Goal: Information Seeking & Learning: Learn about a topic

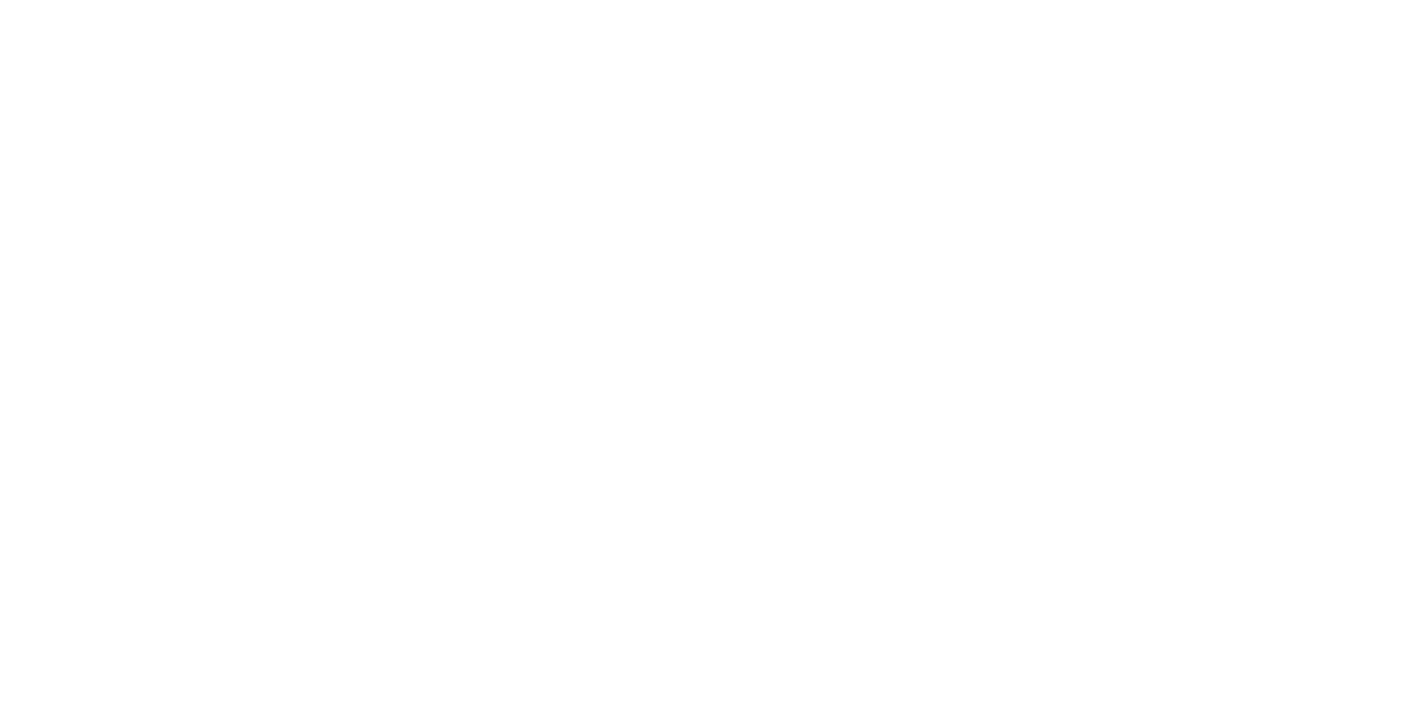
select select "**"
select select "*"
select select "****"
select select "**"
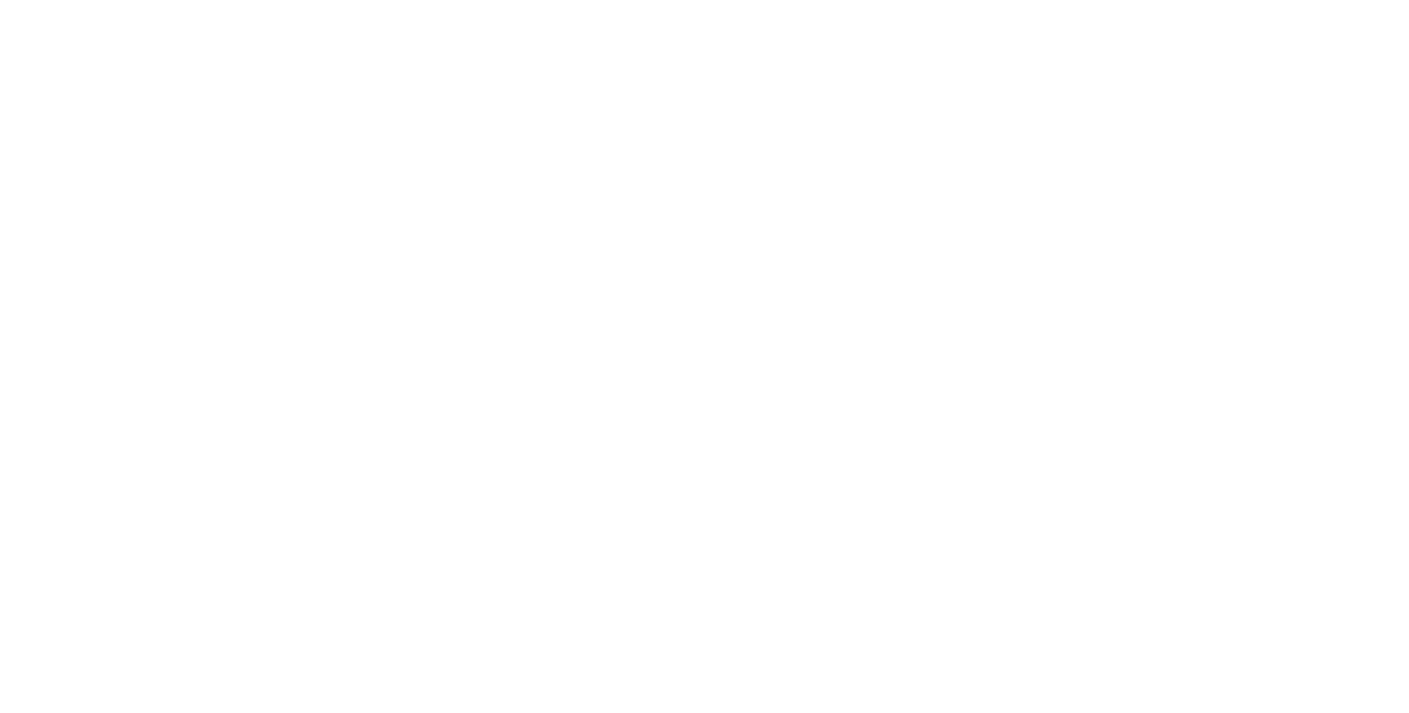
select select "****"
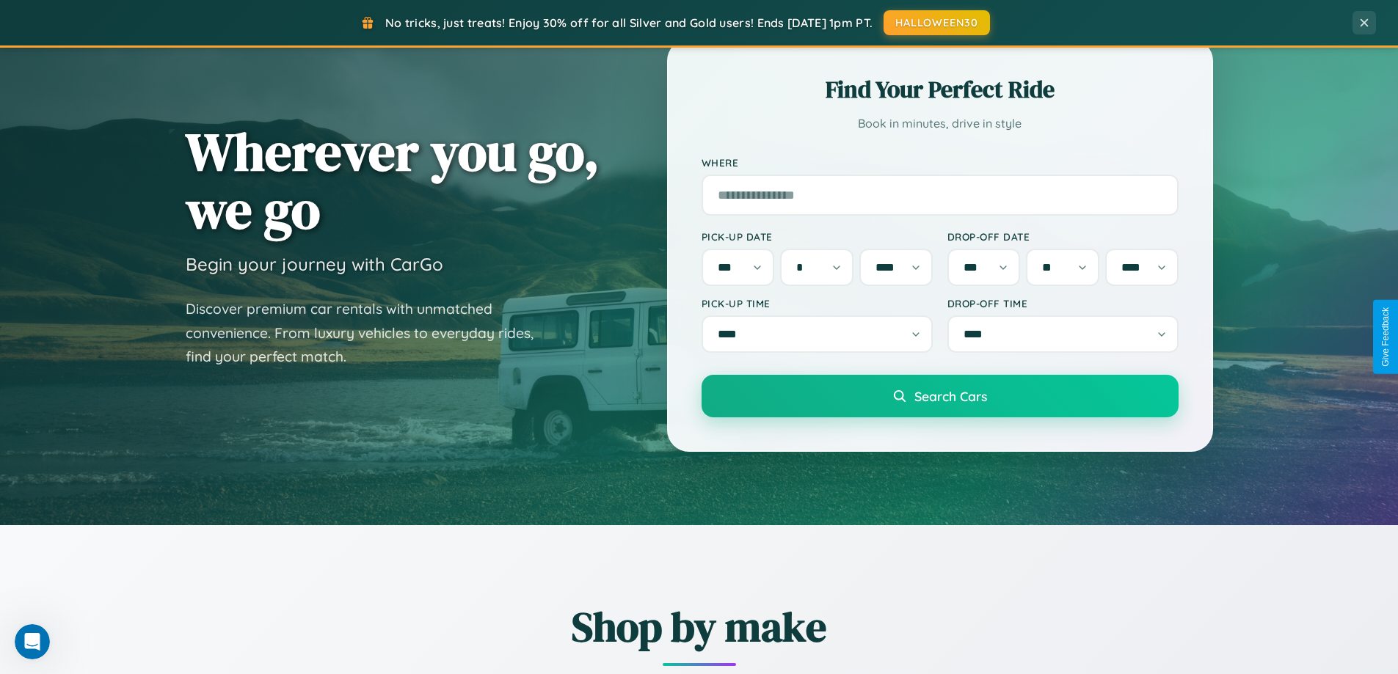
scroll to position [633, 0]
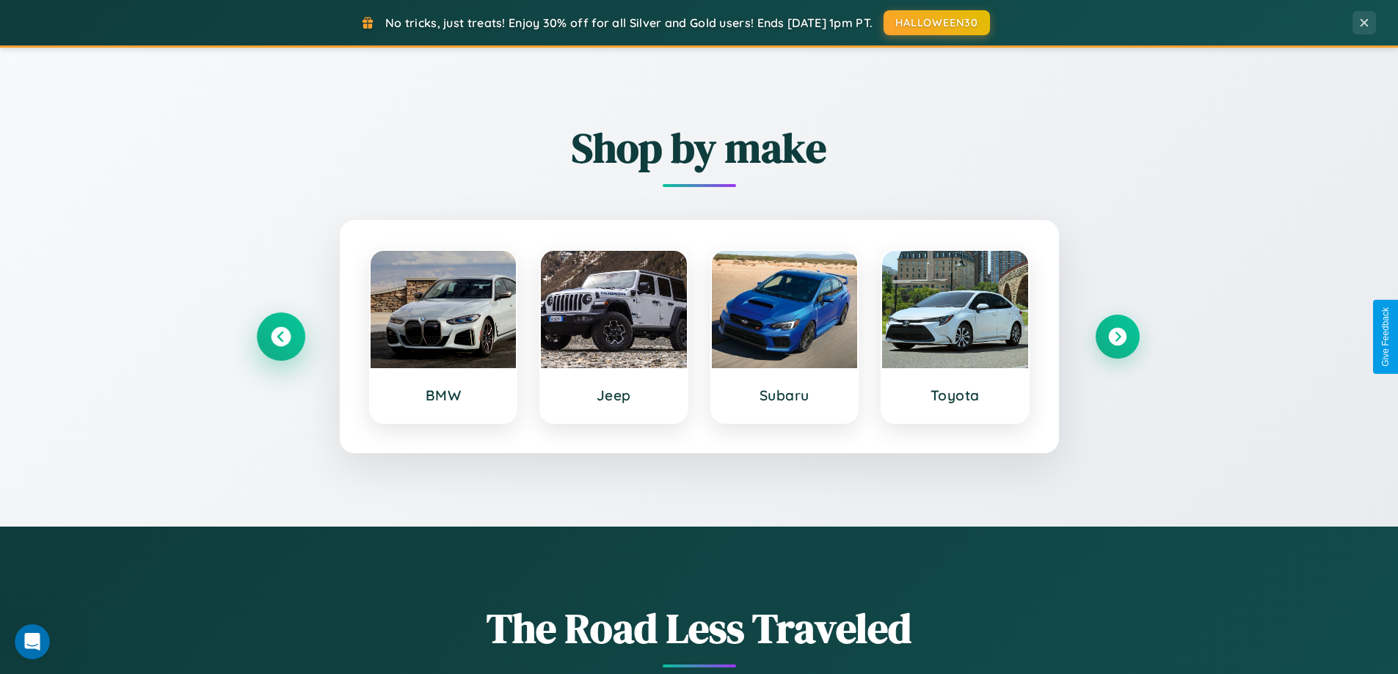
click at [280, 337] on icon at bounding box center [281, 337] width 20 height 20
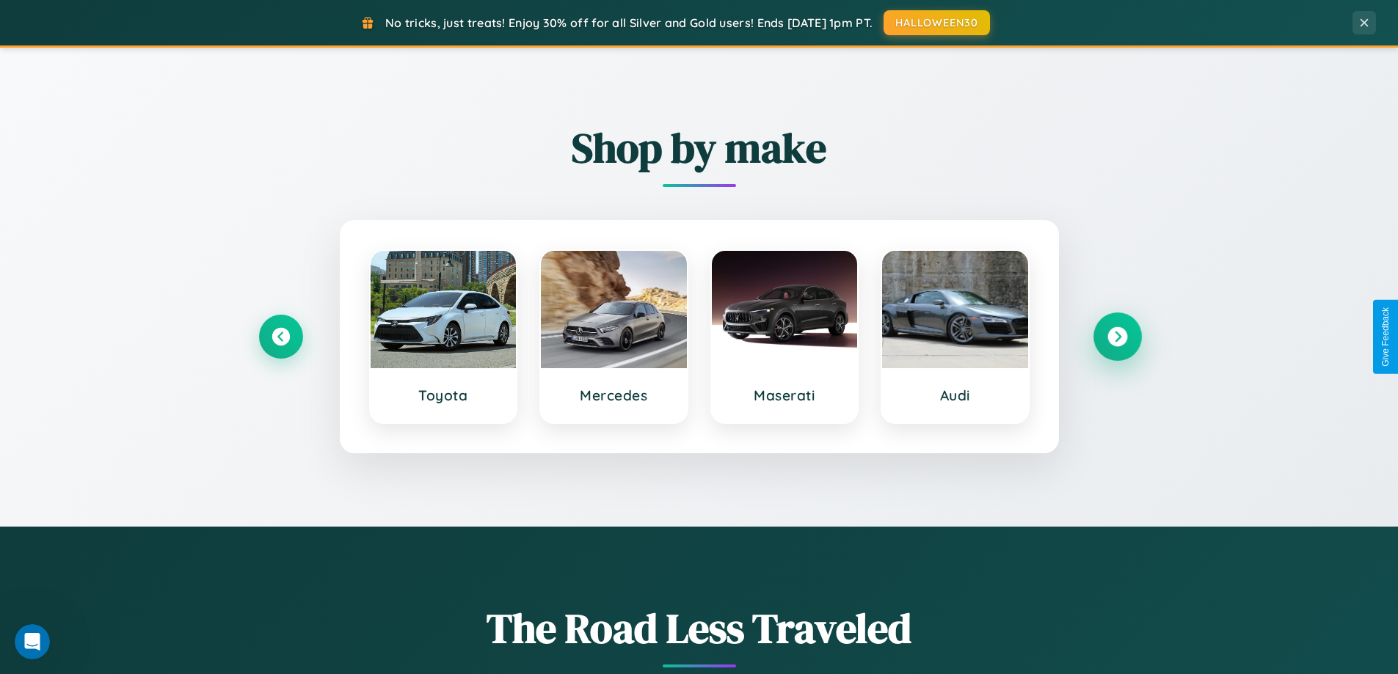
click at [1117, 337] on icon at bounding box center [1117, 337] width 20 height 20
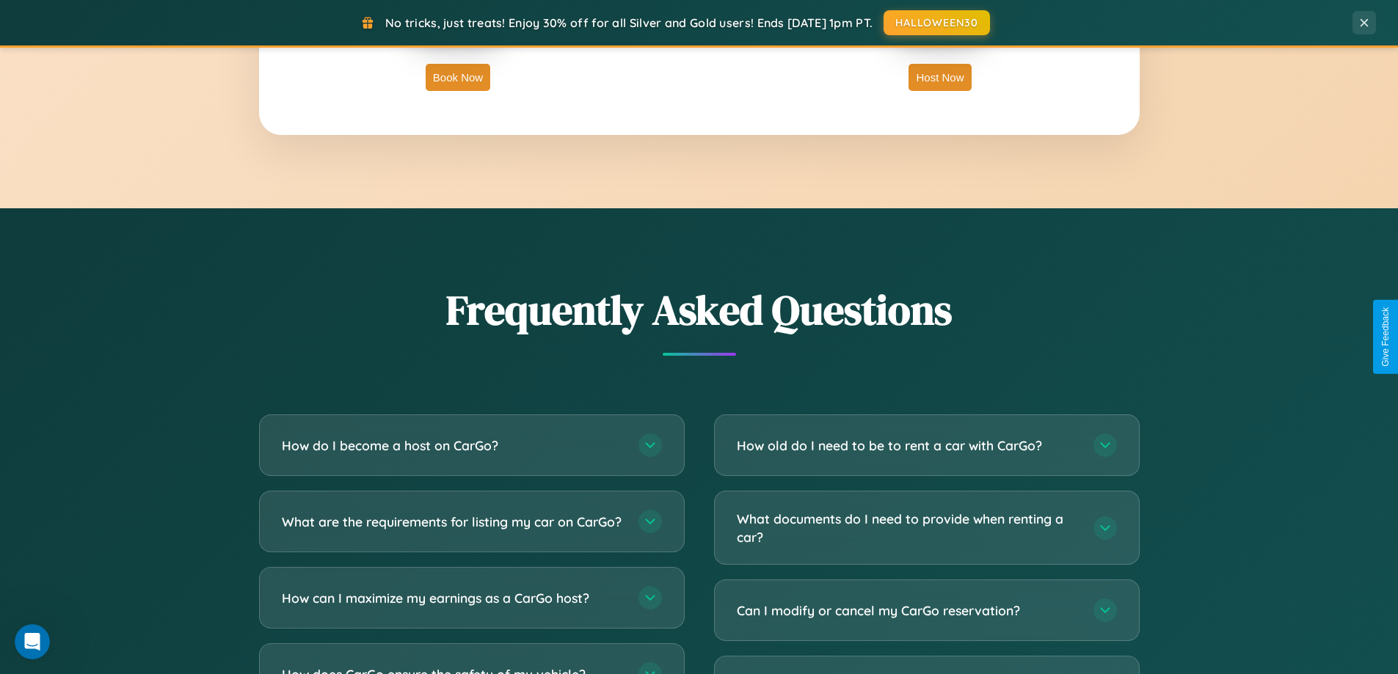
scroll to position [2824, 0]
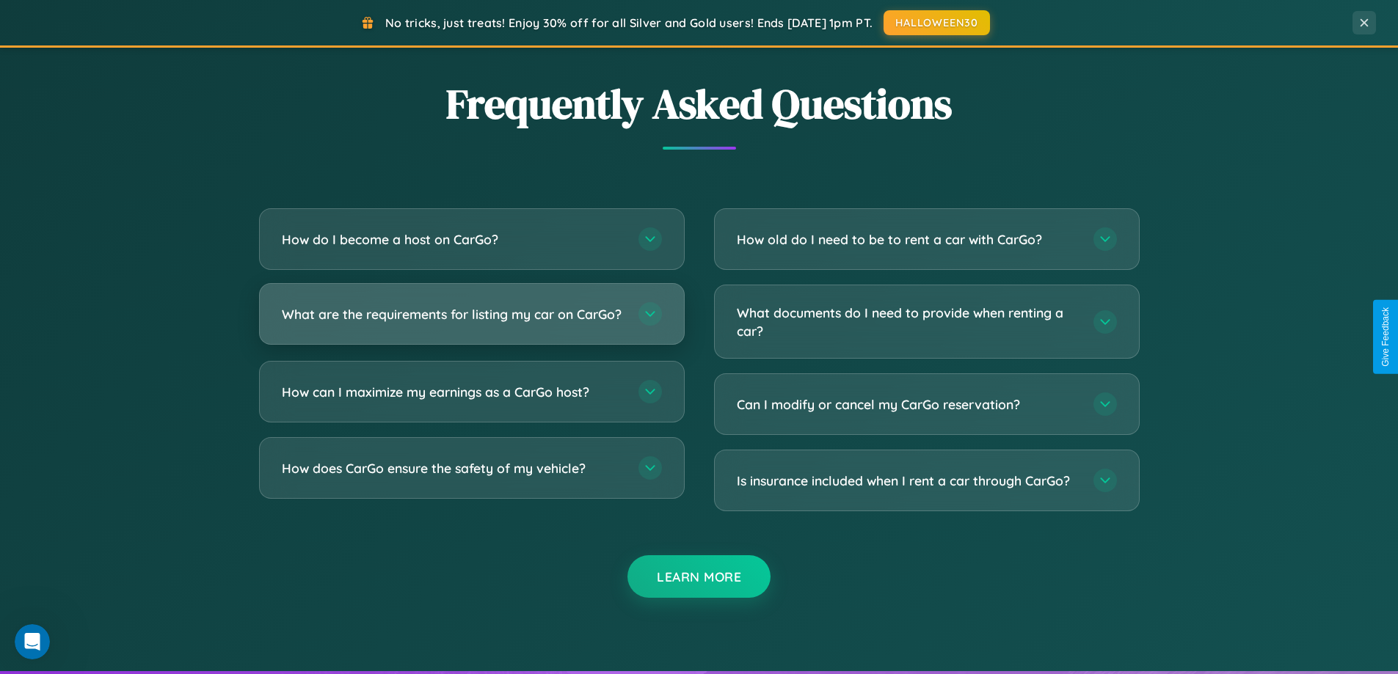
click at [471, 321] on h3 "What are the requirements for listing my car on CarGo?" at bounding box center [453, 314] width 342 height 18
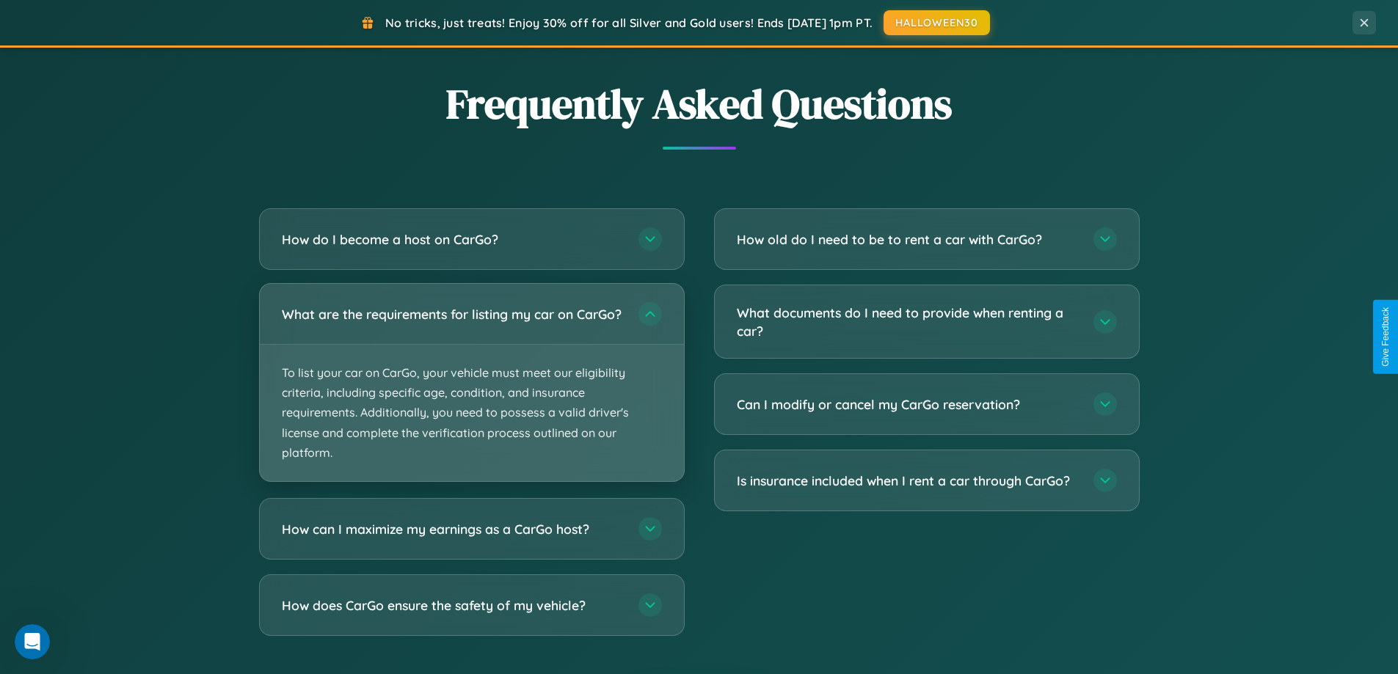
click at [471, 389] on p "To list your car on CarGo, your vehicle must meet our eligibility criteria, inc…" at bounding box center [472, 413] width 424 height 137
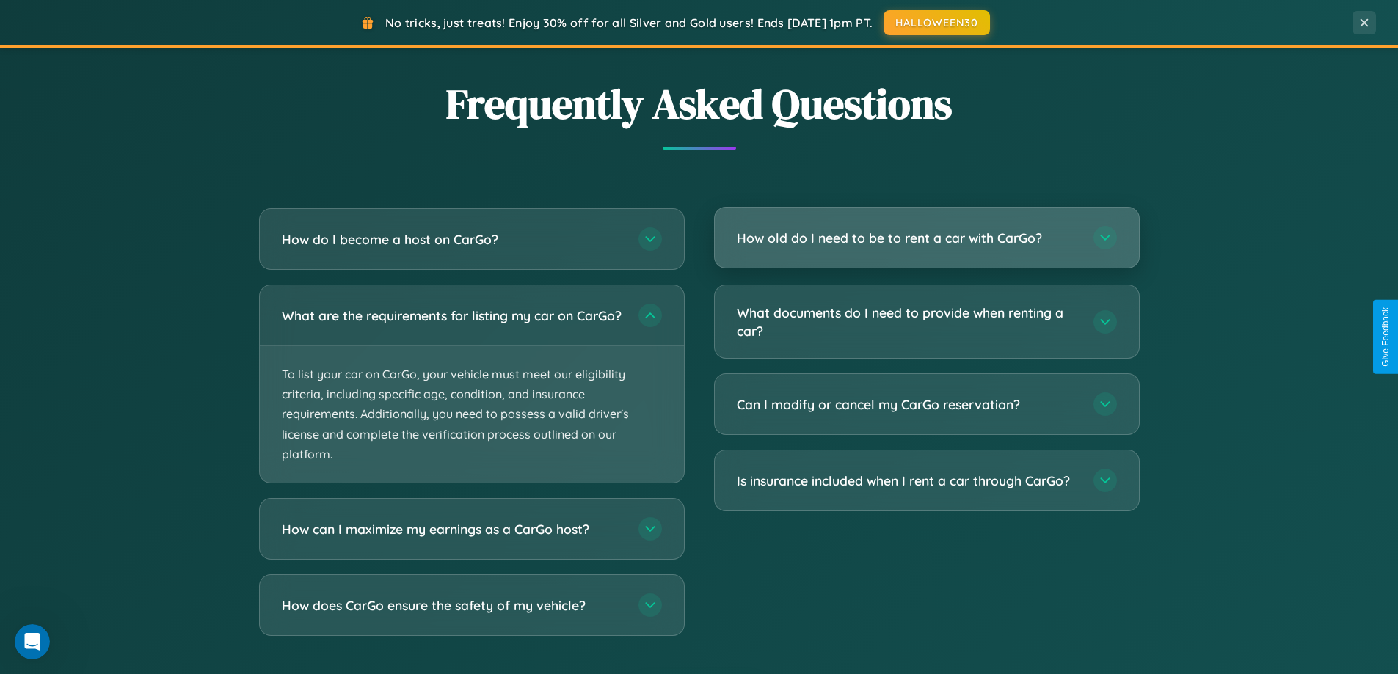
click at [926, 238] on h3 "How old do I need to be to rent a car with CarGo?" at bounding box center [908, 238] width 342 height 18
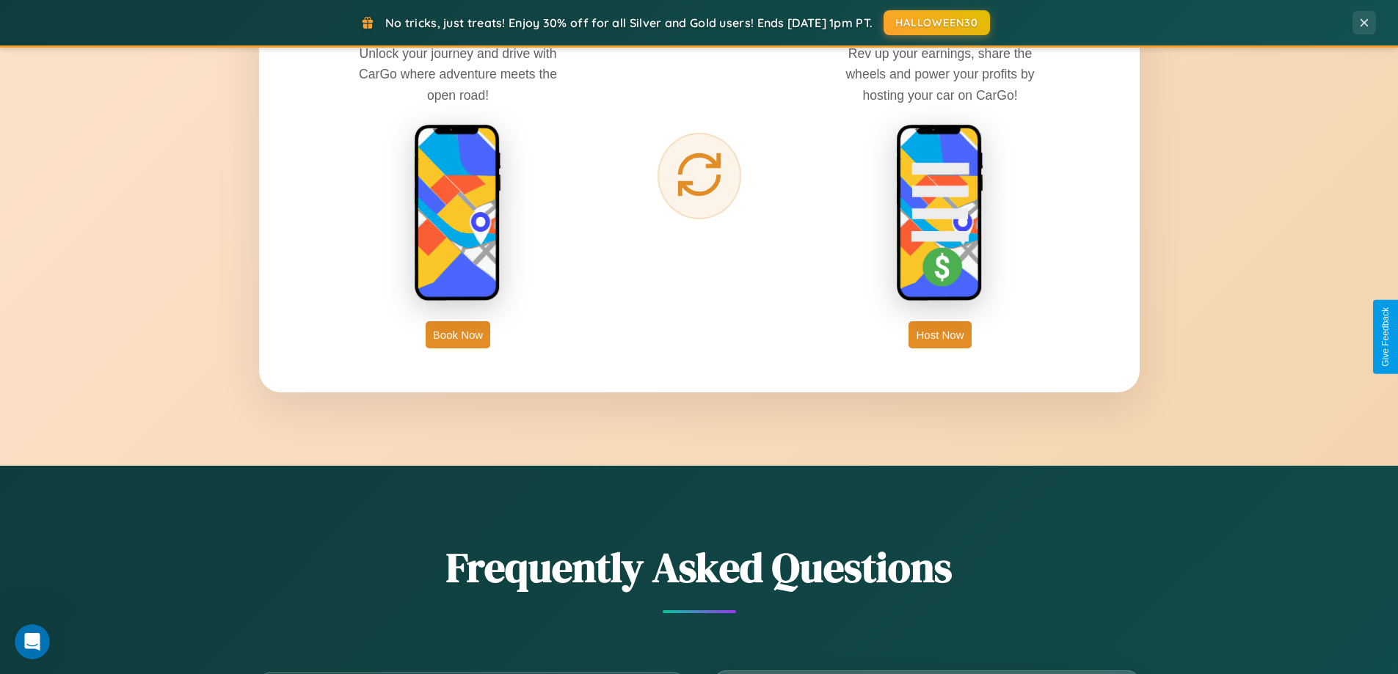
scroll to position [2358, 0]
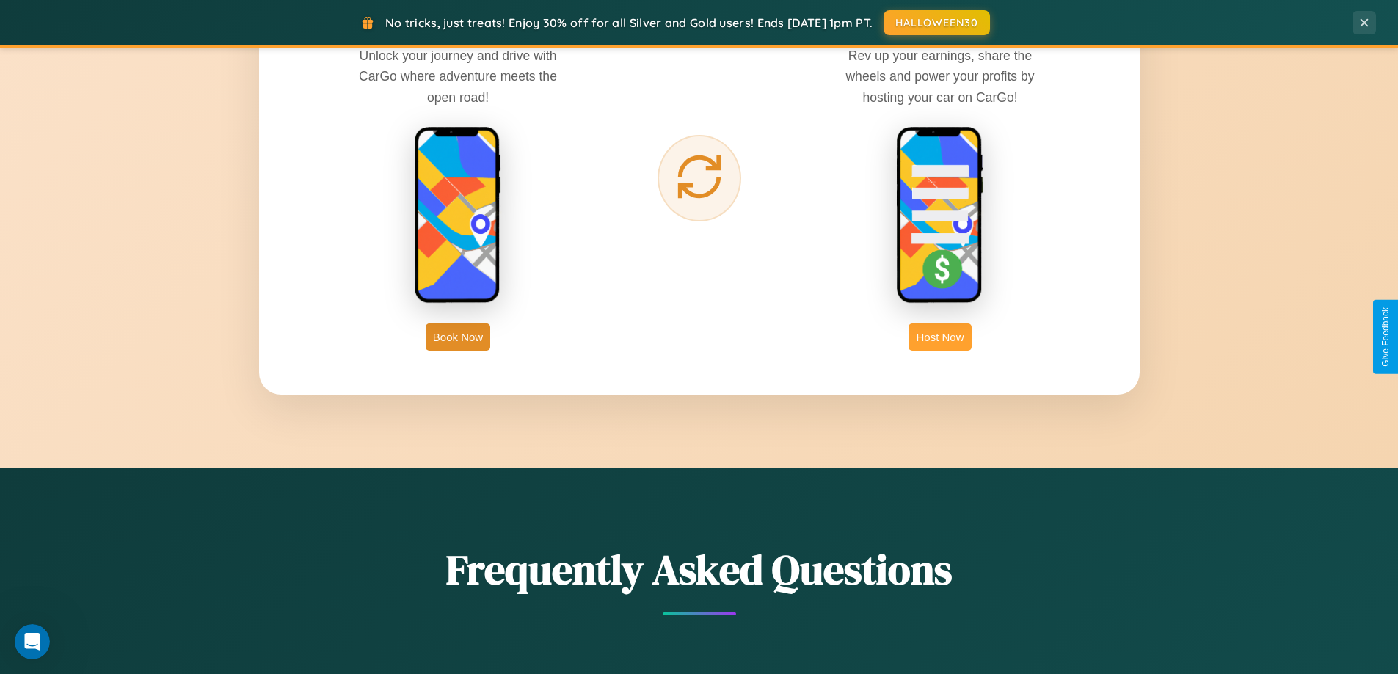
click at [940, 337] on button "Host Now" at bounding box center [940, 337] width 62 height 27
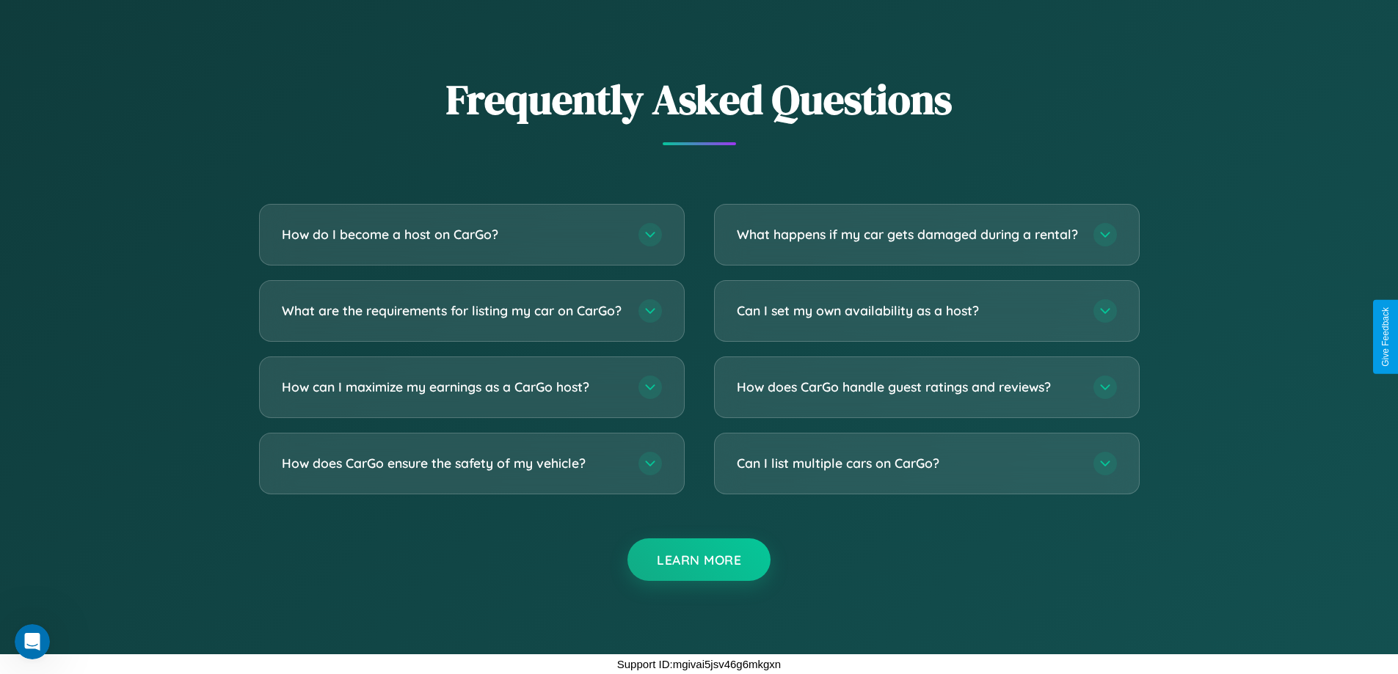
scroll to position [1984, 0]
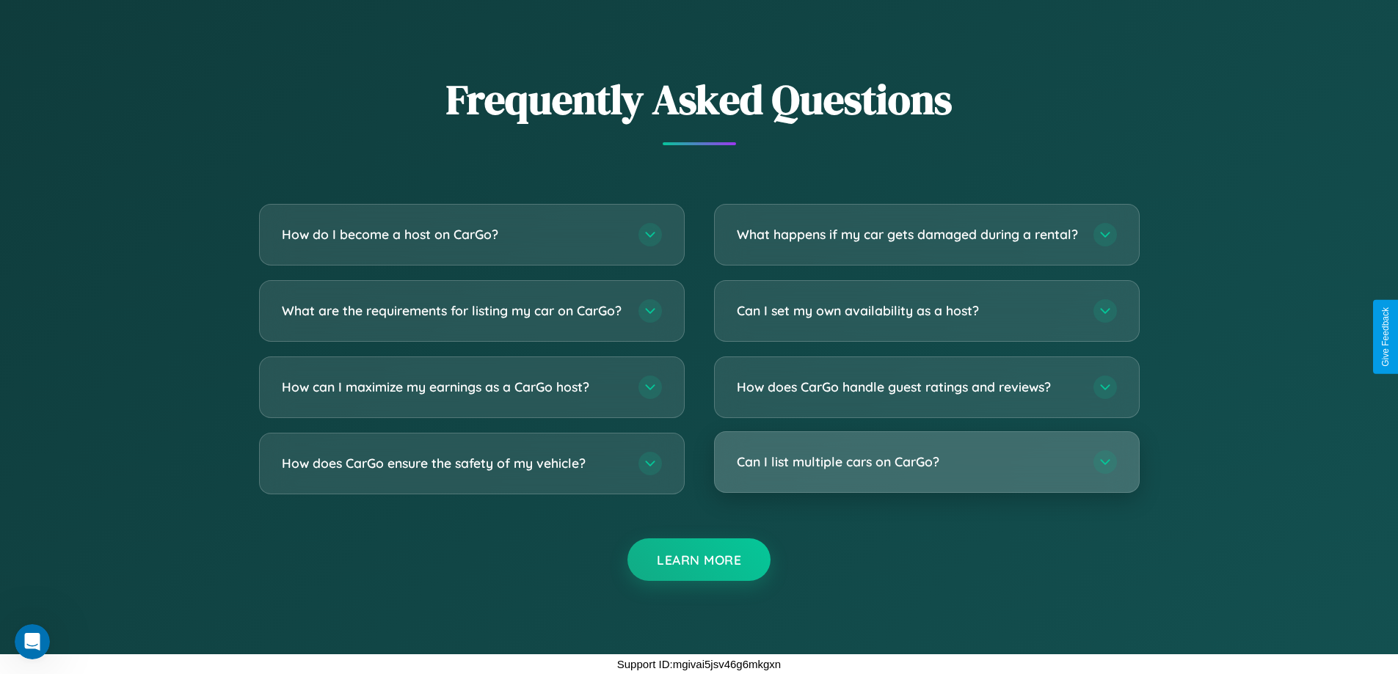
click at [926, 462] on h3 "Can I list multiple cars on CarGo?" at bounding box center [908, 462] width 342 height 18
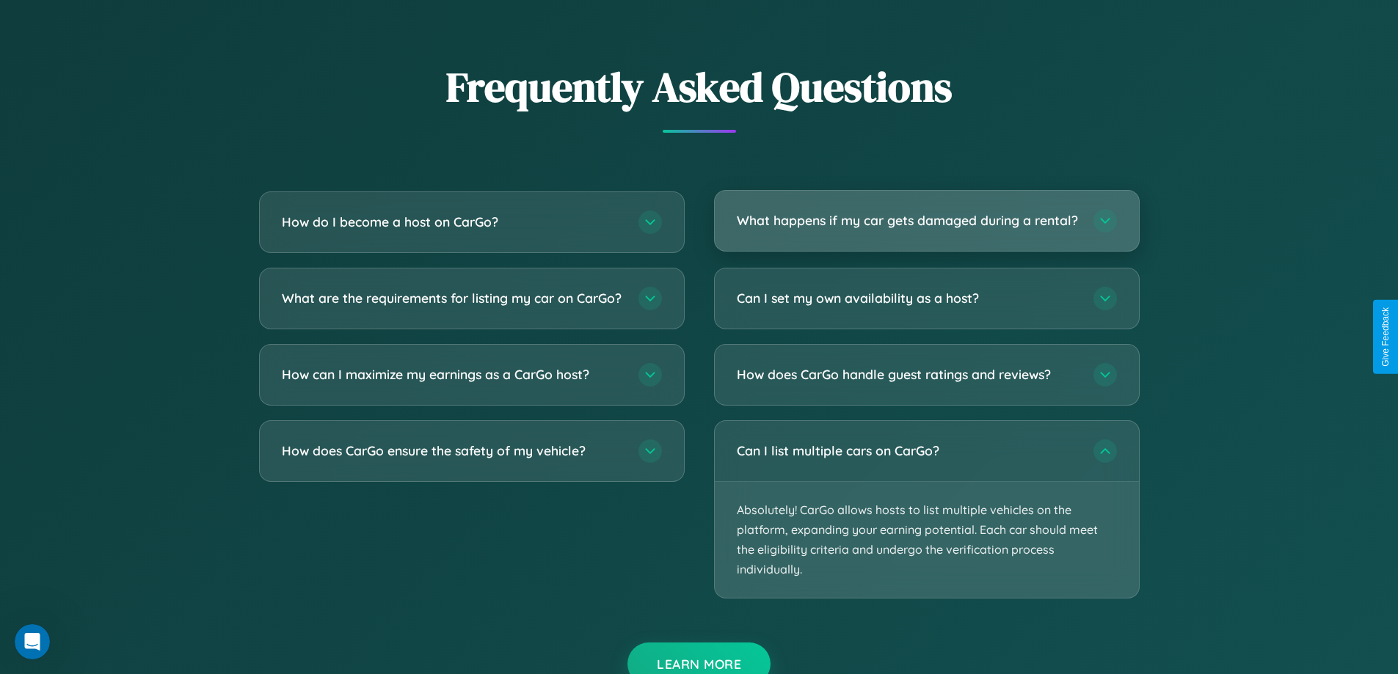
click at [926, 227] on h3 "What happens if my car gets damaged during a rental?" at bounding box center [908, 220] width 342 height 18
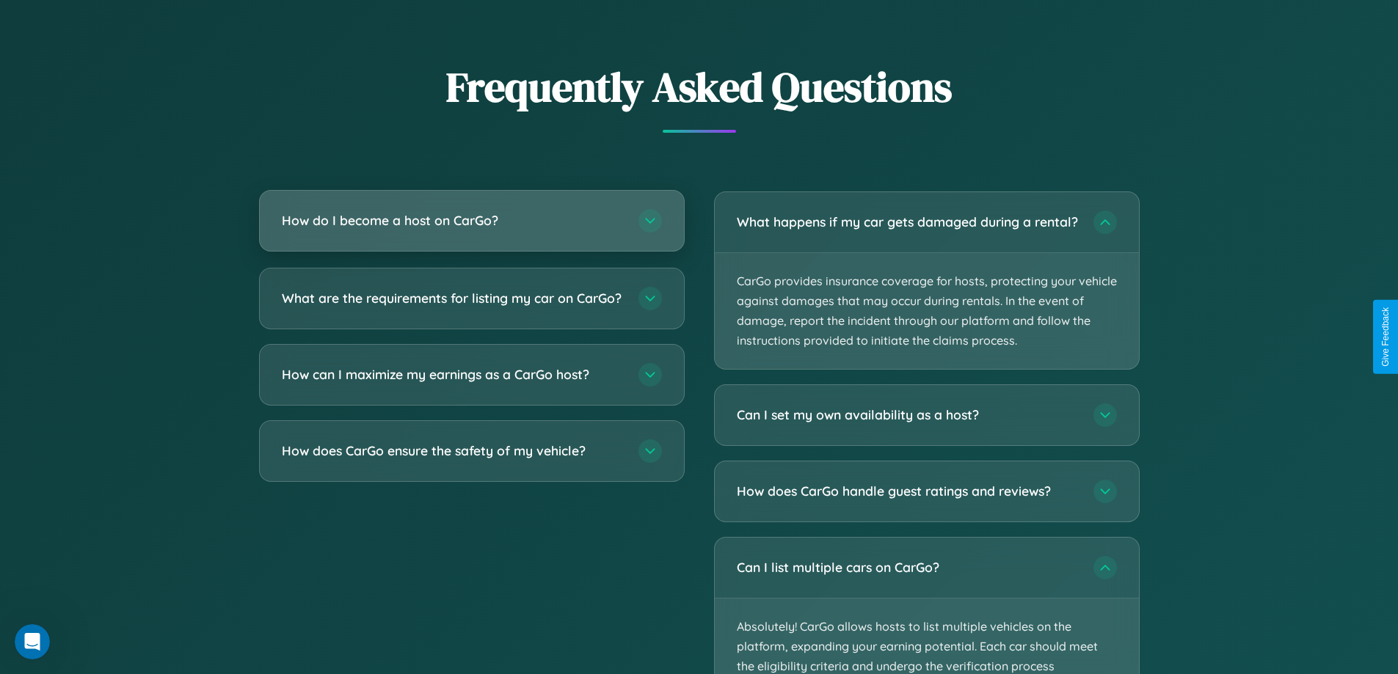
click at [471, 221] on h3 "How do I become a host on CarGo?" at bounding box center [453, 220] width 342 height 18
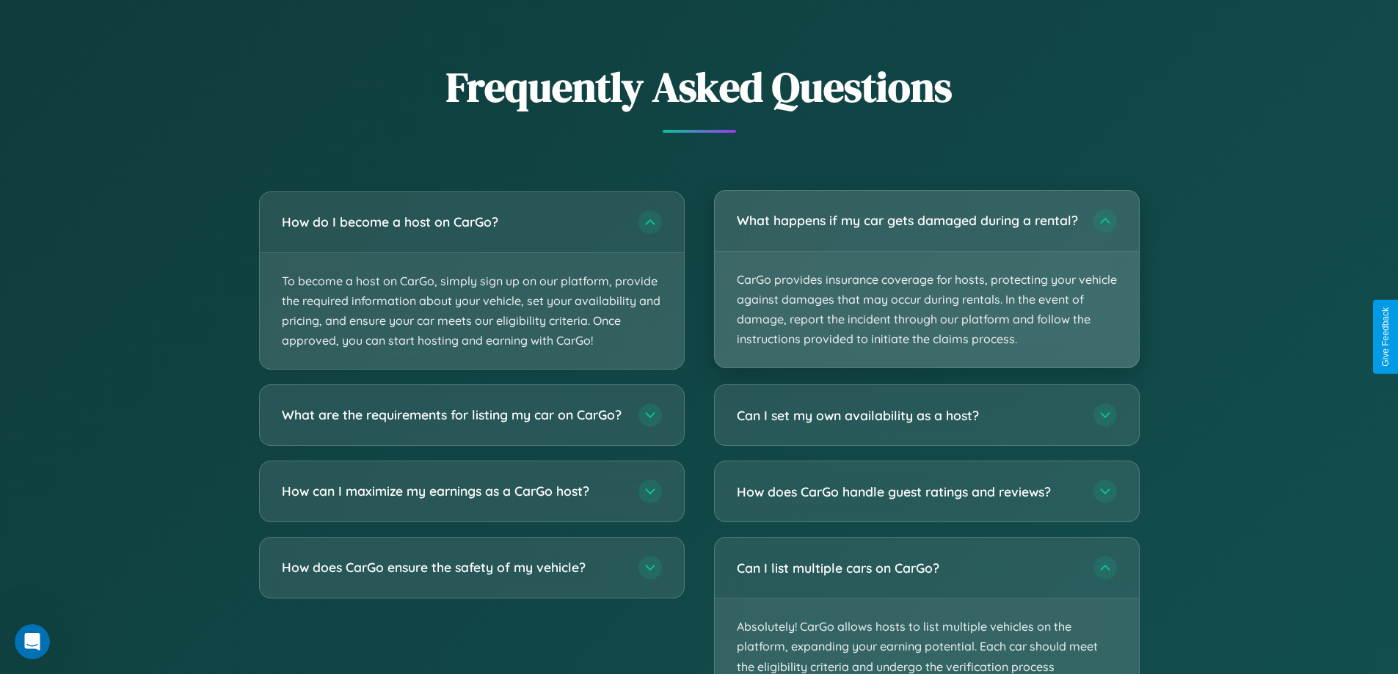
click at [926, 285] on p "CarGo provides insurance coverage for hosts, protecting your vehicle against da…" at bounding box center [927, 310] width 424 height 117
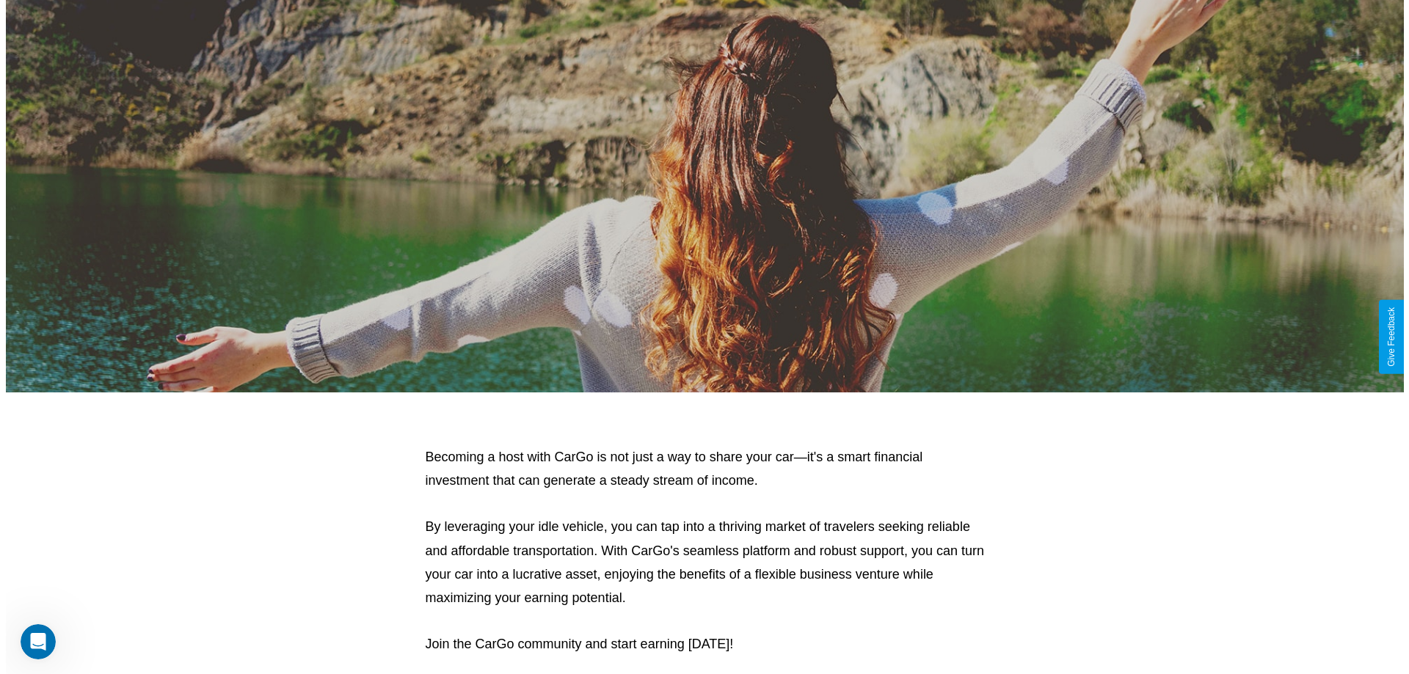
scroll to position [0, 0]
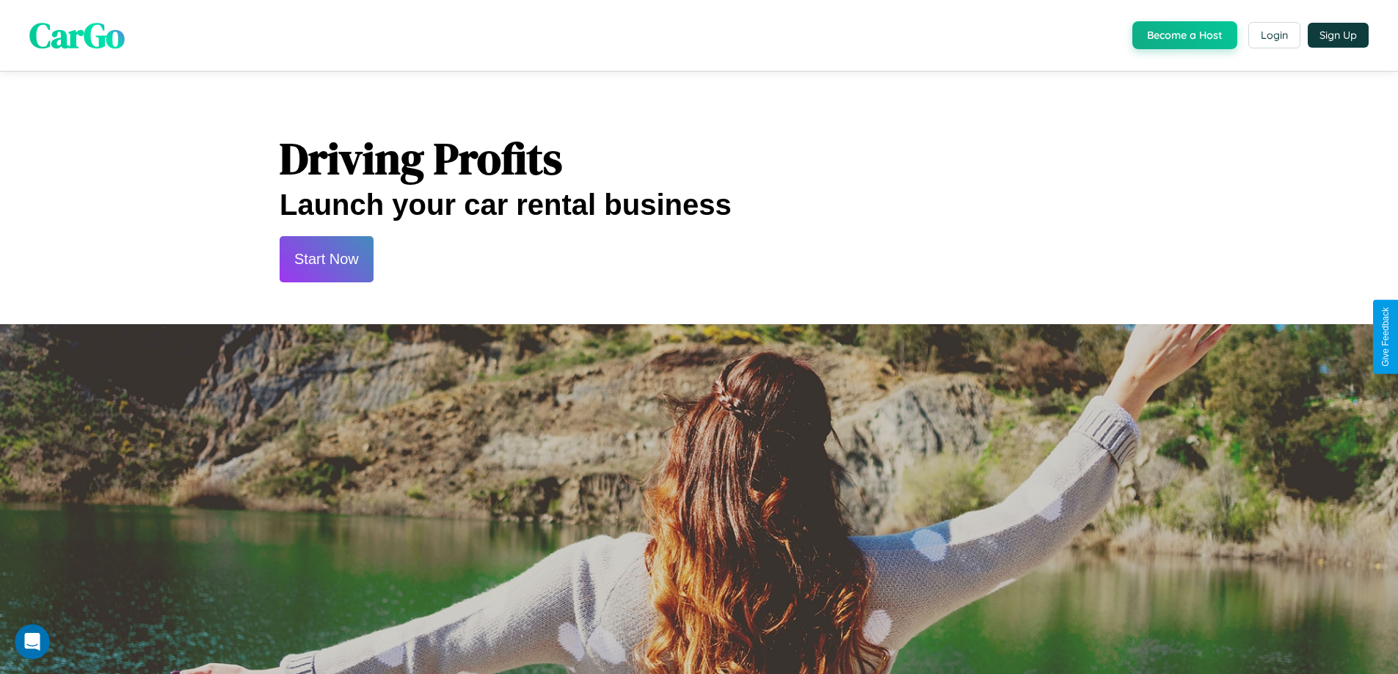
click at [326, 259] on button "Start Now" at bounding box center [327, 259] width 94 height 46
